Goal: Task Accomplishment & Management: Manage account settings

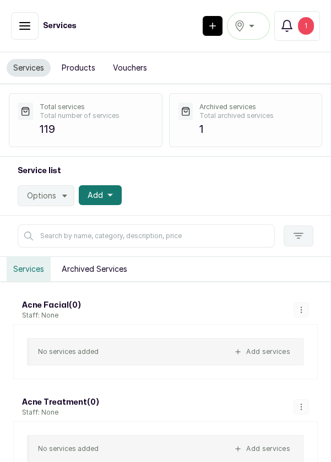
click at [26, 26] on icon "button" at bounding box center [24, 25] width 13 height 13
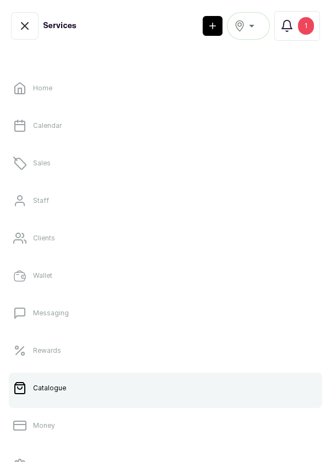
click at [47, 164] on p "Sales" at bounding box center [42, 163] width 18 height 9
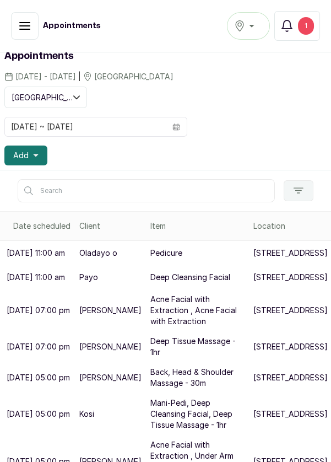
scroll to position [57, 0]
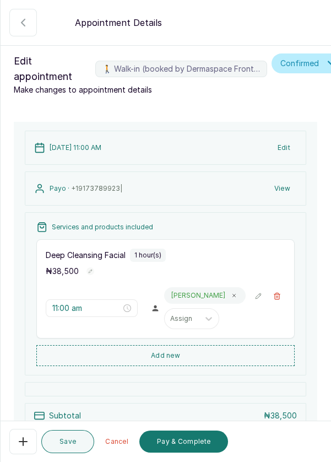
click at [25, 442] on icon "button" at bounding box center [23, 441] width 13 height 13
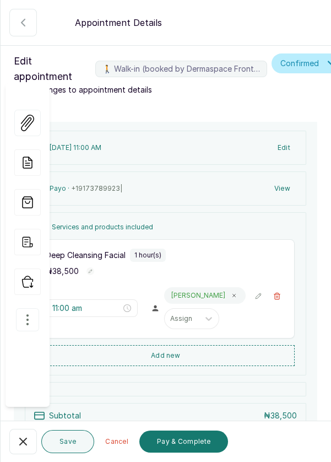
click at [29, 313] on icon "button" at bounding box center [27, 319] width 13 height 13
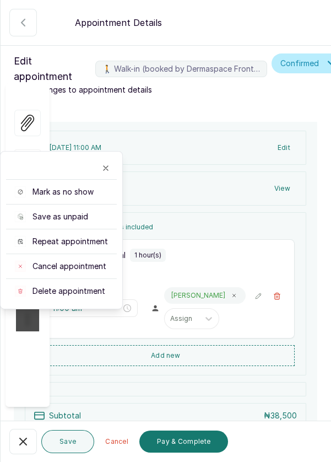
click at [96, 285] on span "Delete appointment" at bounding box center [69, 290] width 73 height 11
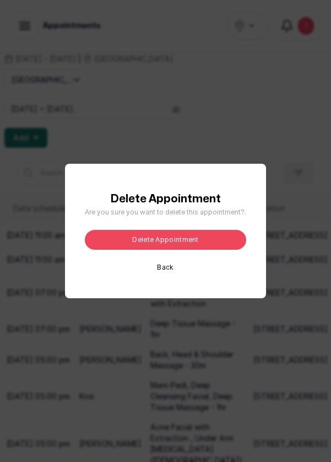
click at [187, 250] on button "Delete appointment" at bounding box center [165, 240] width 161 height 20
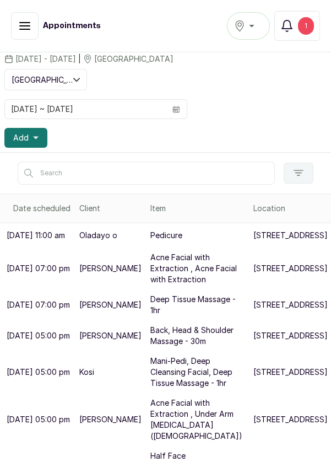
click at [253, 241] on p "237b Muri Okunola St" at bounding box center [290, 235] width 74 height 11
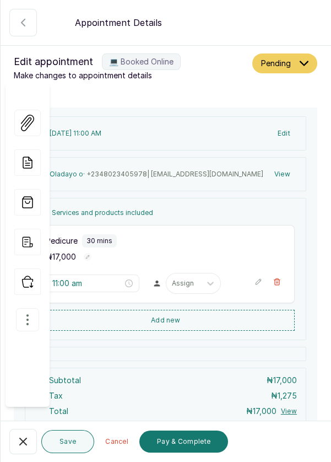
click at [17, 449] on button "💻 Booked Online" at bounding box center [23, 441] width 28 height 25
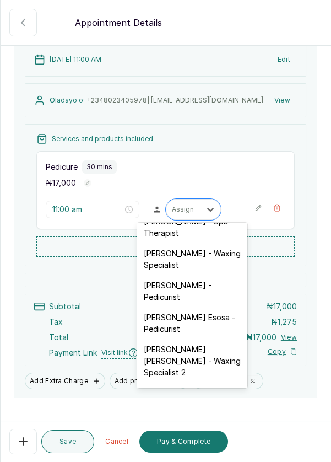
scroll to position [117, 0]
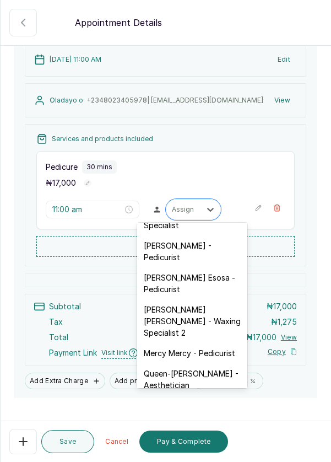
click at [209, 251] on div "JOY Asabia Oluwapelumi - Pedicurist" at bounding box center [192, 251] width 110 height 32
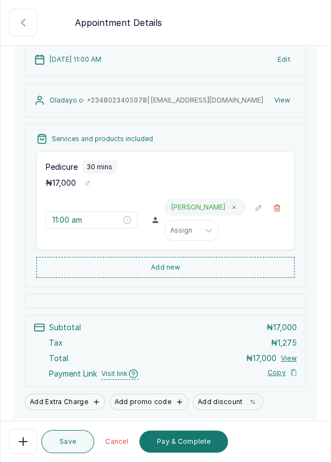
click at [63, 447] on button "Save" at bounding box center [67, 441] width 53 height 23
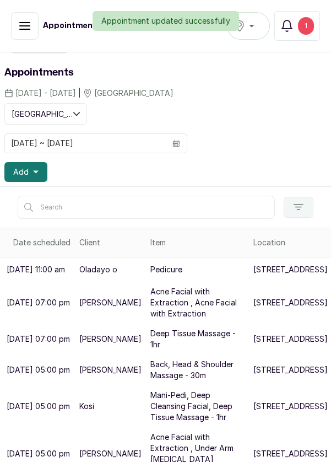
scroll to position [0, 0]
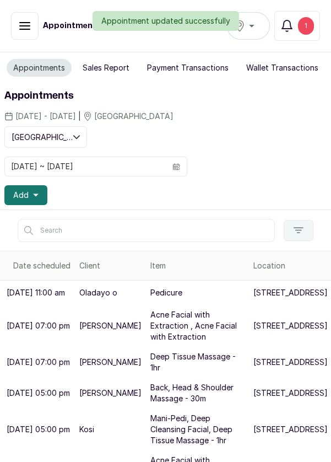
click at [311, 18] on div "Appointment updated successfully" at bounding box center [165, 21] width 331 height 20
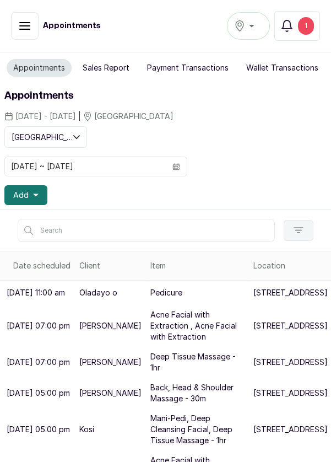
click at [310, 24] on div "1" at bounding box center [306, 26] width 16 height 18
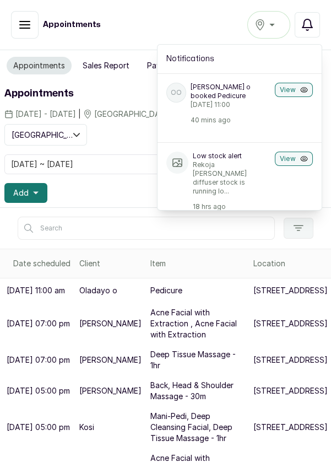
click at [289, 88] on button "View" at bounding box center [294, 90] width 38 height 14
